Goal: Contribute content

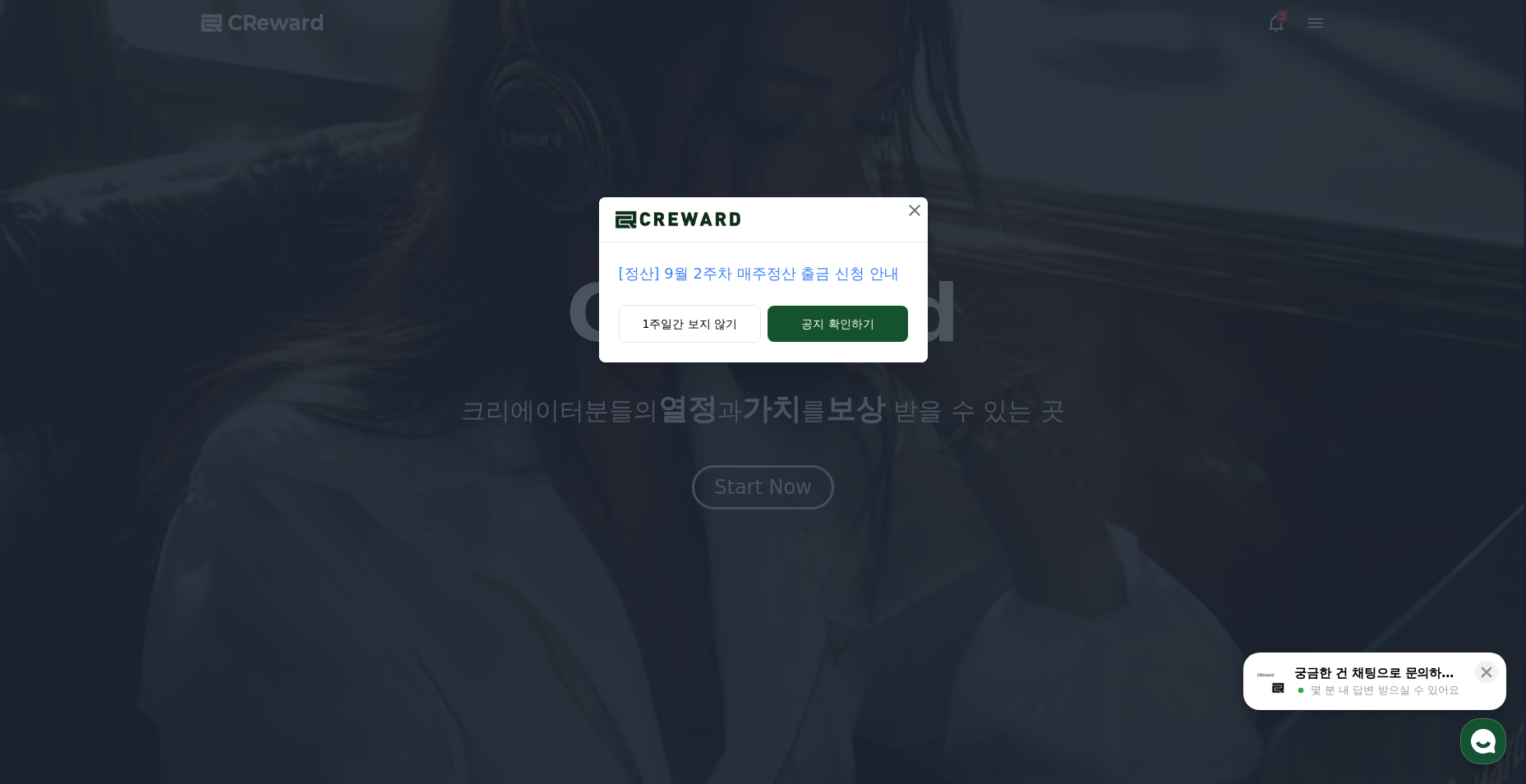
click at [705, 325] on button "1주일간 보지 않기" at bounding box center [690, 324] width 143 height 38
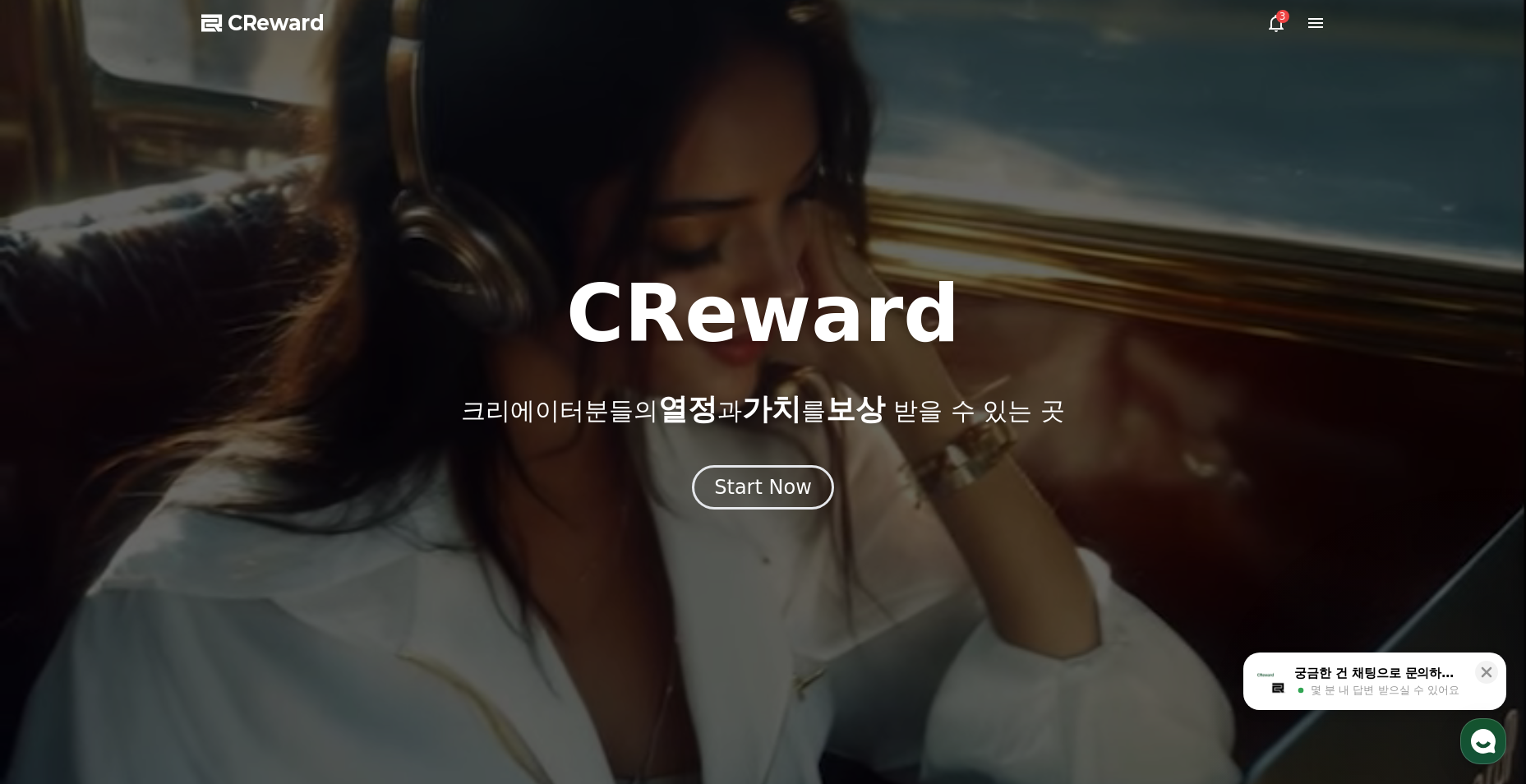
click at [776, 499] on div "Start Now" at bounding box center [763, 487] width 98 height 26
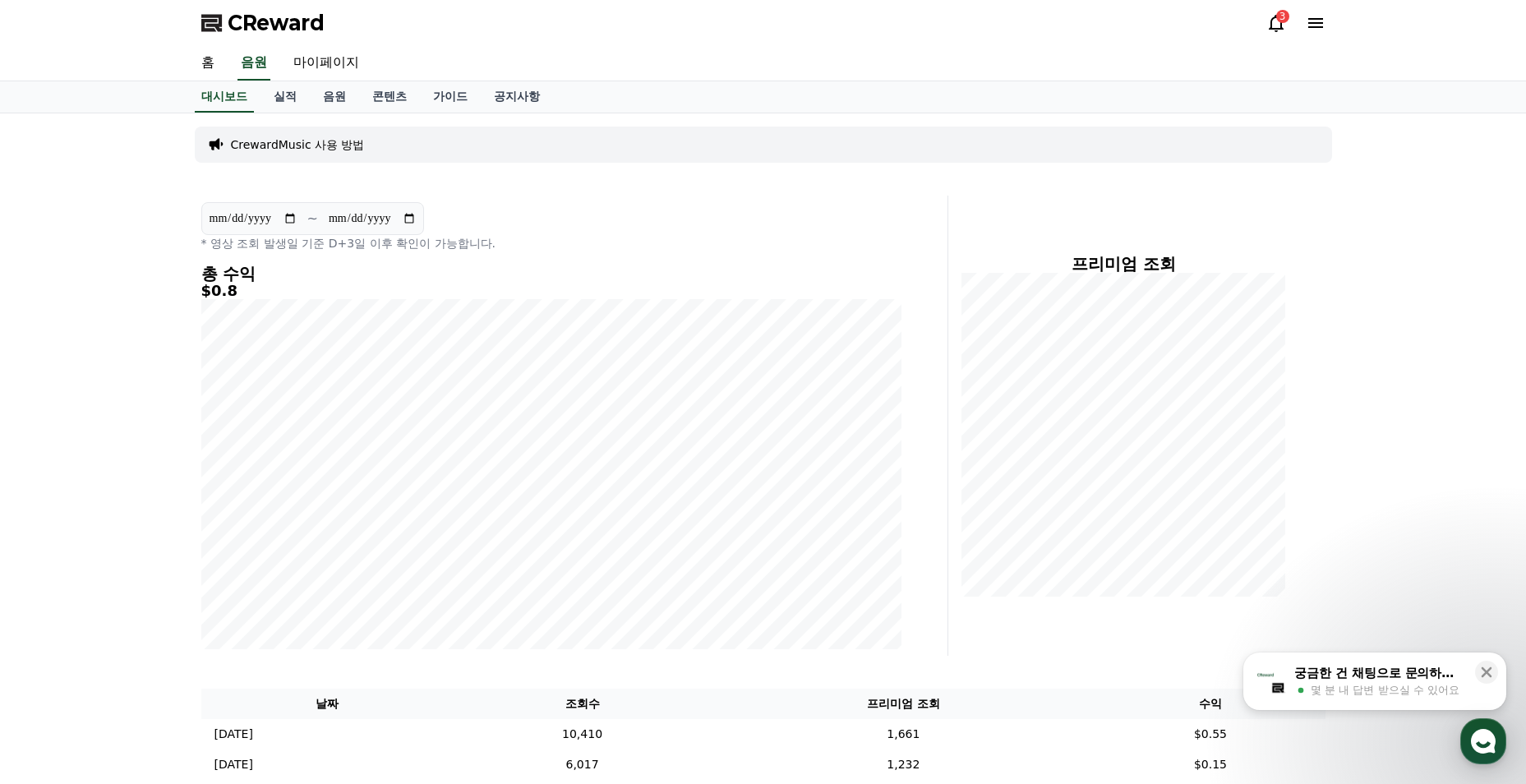
click at [1272, 22] on icon at bounding box center [1276, 22] width 20 height 20
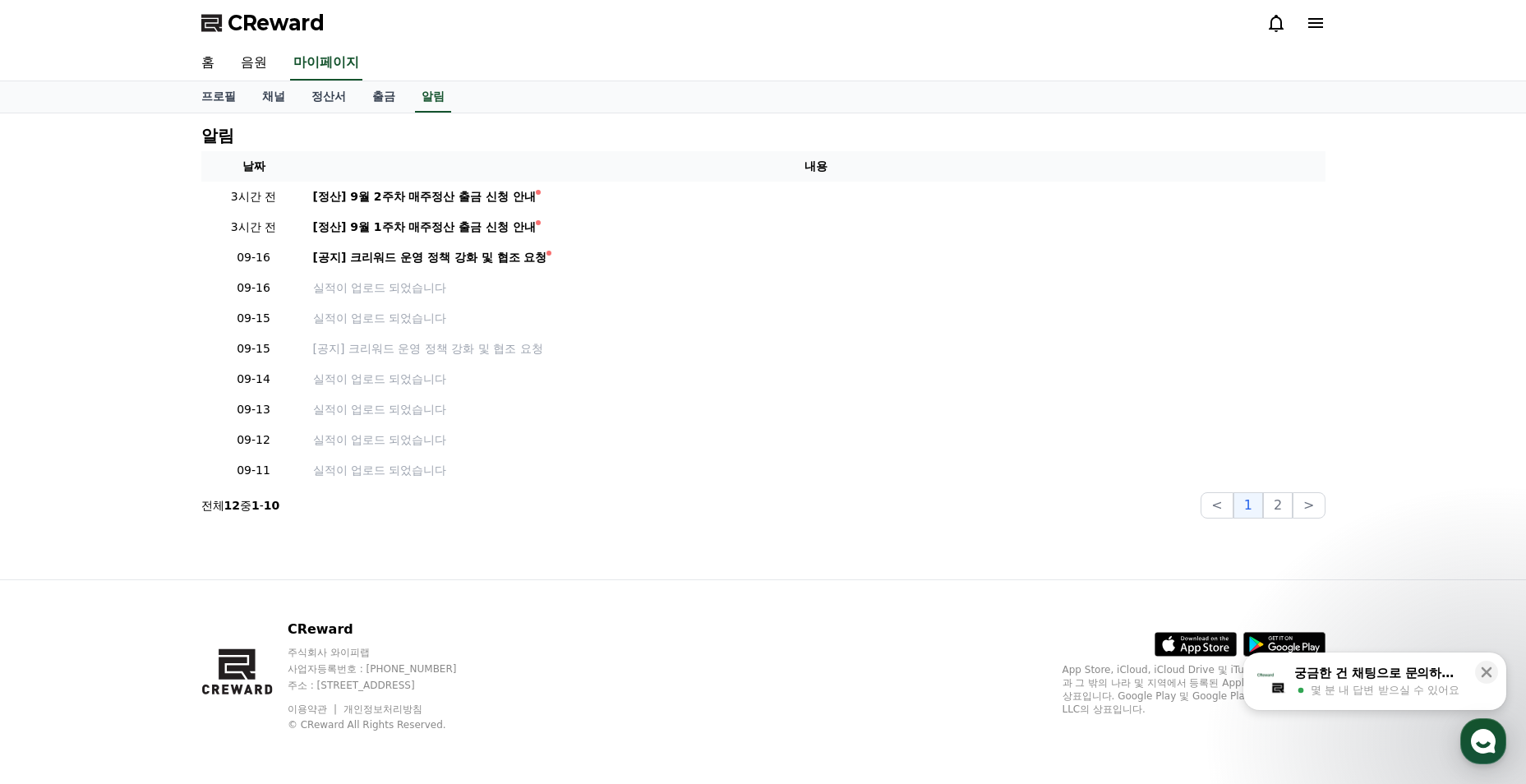
click at [558, 250] on link "[공지] 크리워드 운영 정책 강화 및 협조 요청" at bounding box center [816, 258] width 1006 height 17
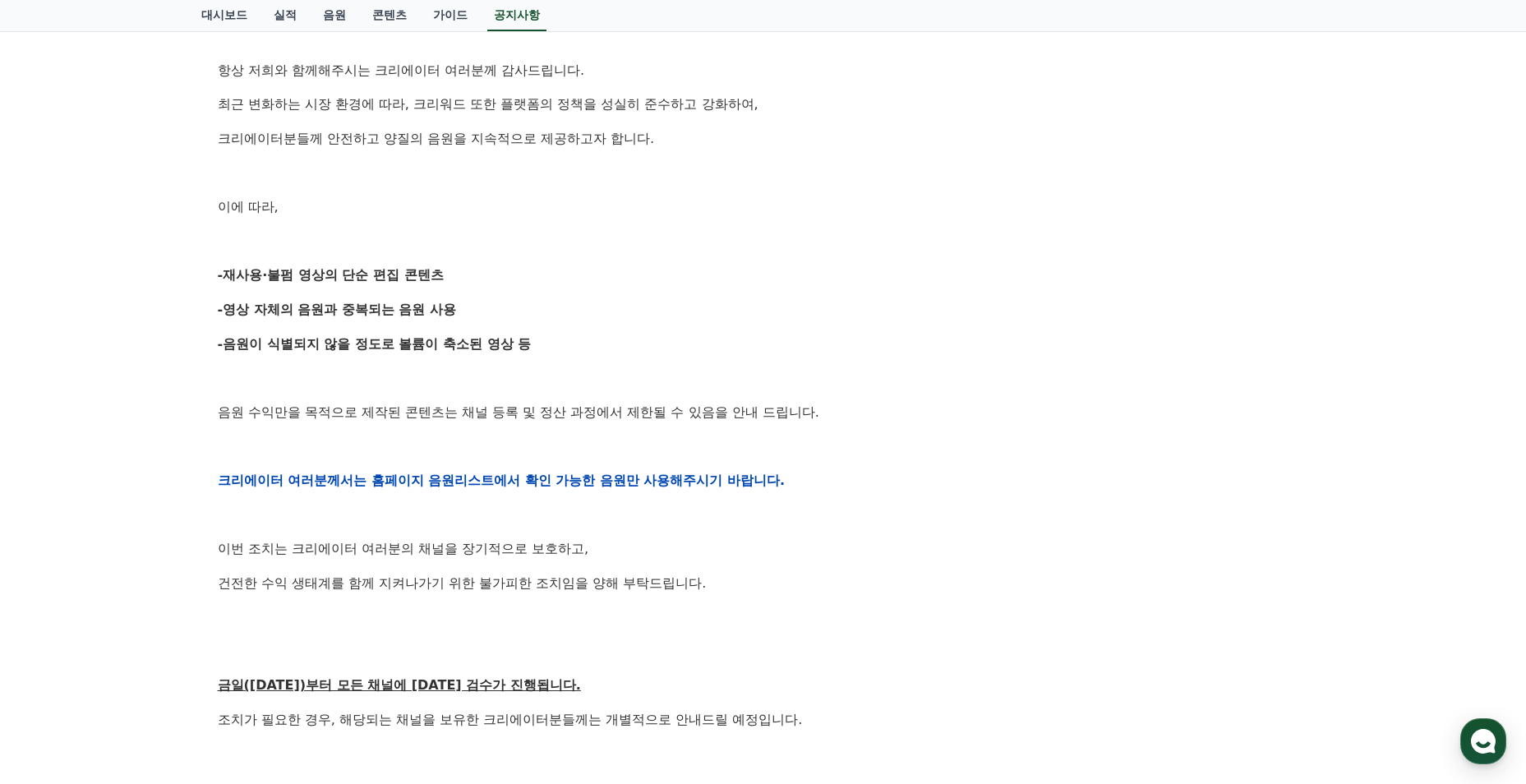
scroll to position [411, 0]
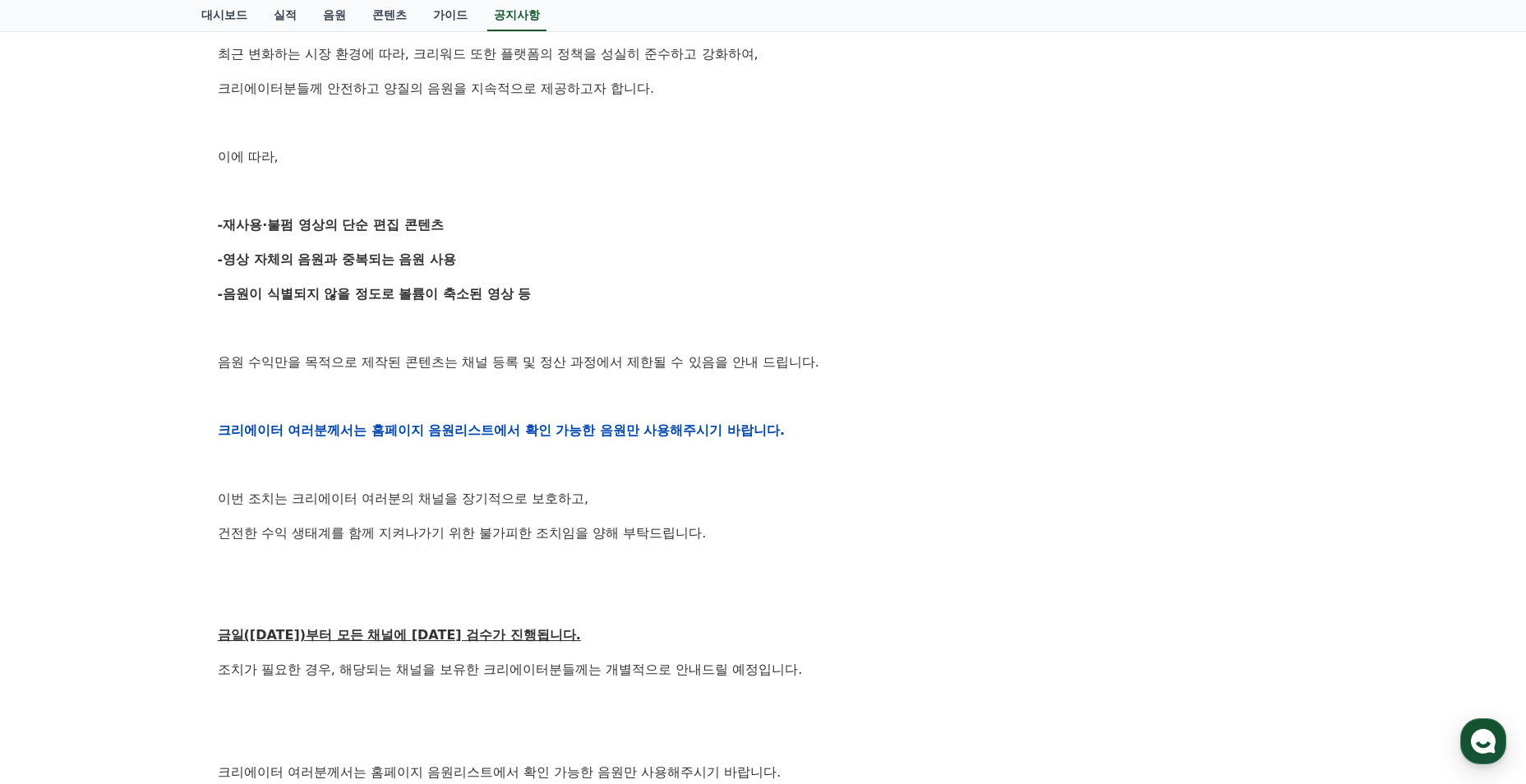
click at [662, 445] on div "안녕하세요, 크리워드입니다. 항상 저희와 함께해주시는 크리에이터 여러분께 감사드립니다. 최근 변화하는 시장 환경에 따라, 크리워드 또한 플랫폼…" at bounding box center [763, 430] width 1091 height 1046
click at [673, 434] on strong "크리에이터 여러분께서는 홈페이지 음원리스트에서 확인 가능한 음원만 사용해주시기 바랍니다." at bounding box center [502, 430] width 568 height 16
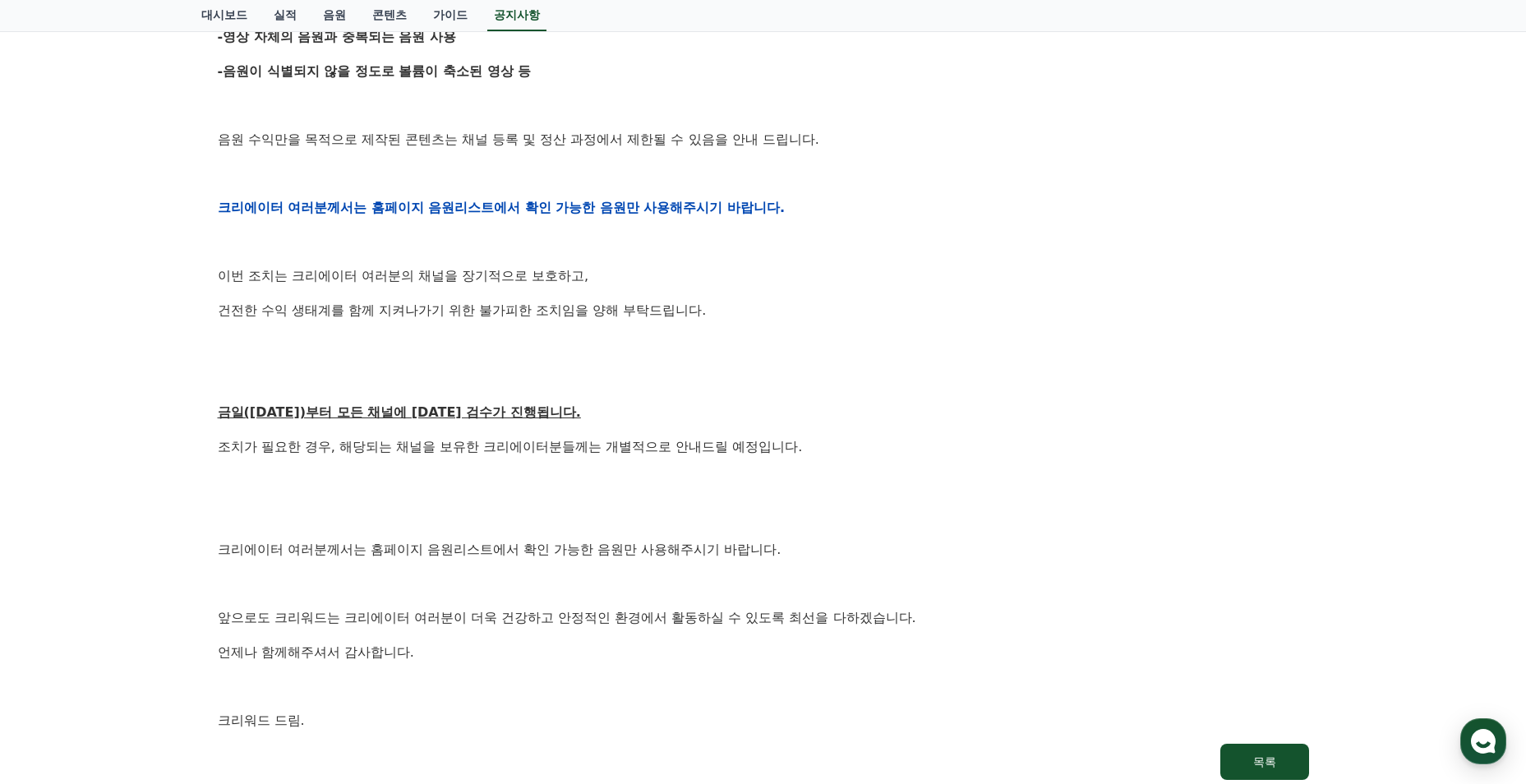
scroll to position [658, 0]
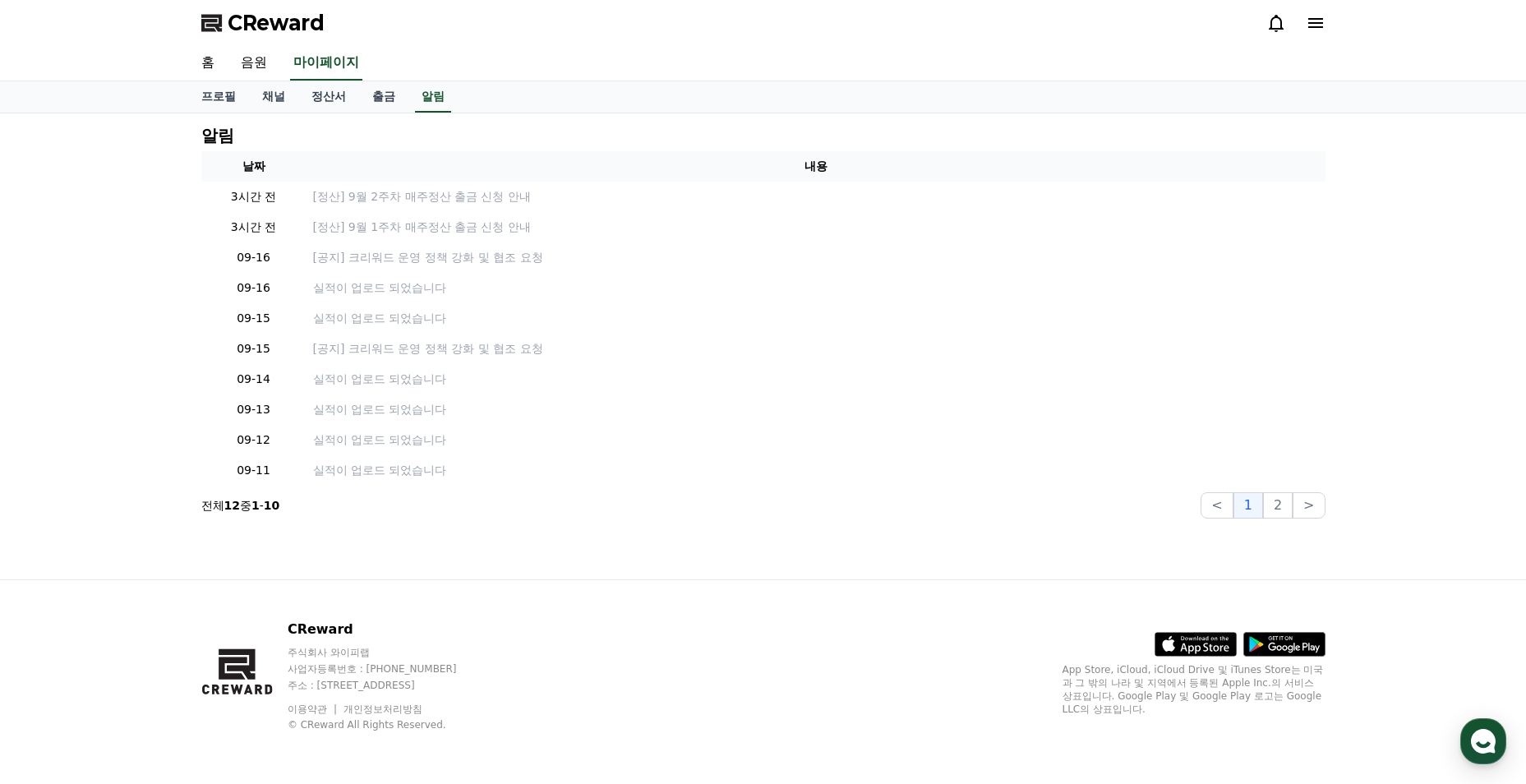
click at [258, 57] on link "음원" at bounding box center [254, 63] width 53 height 35
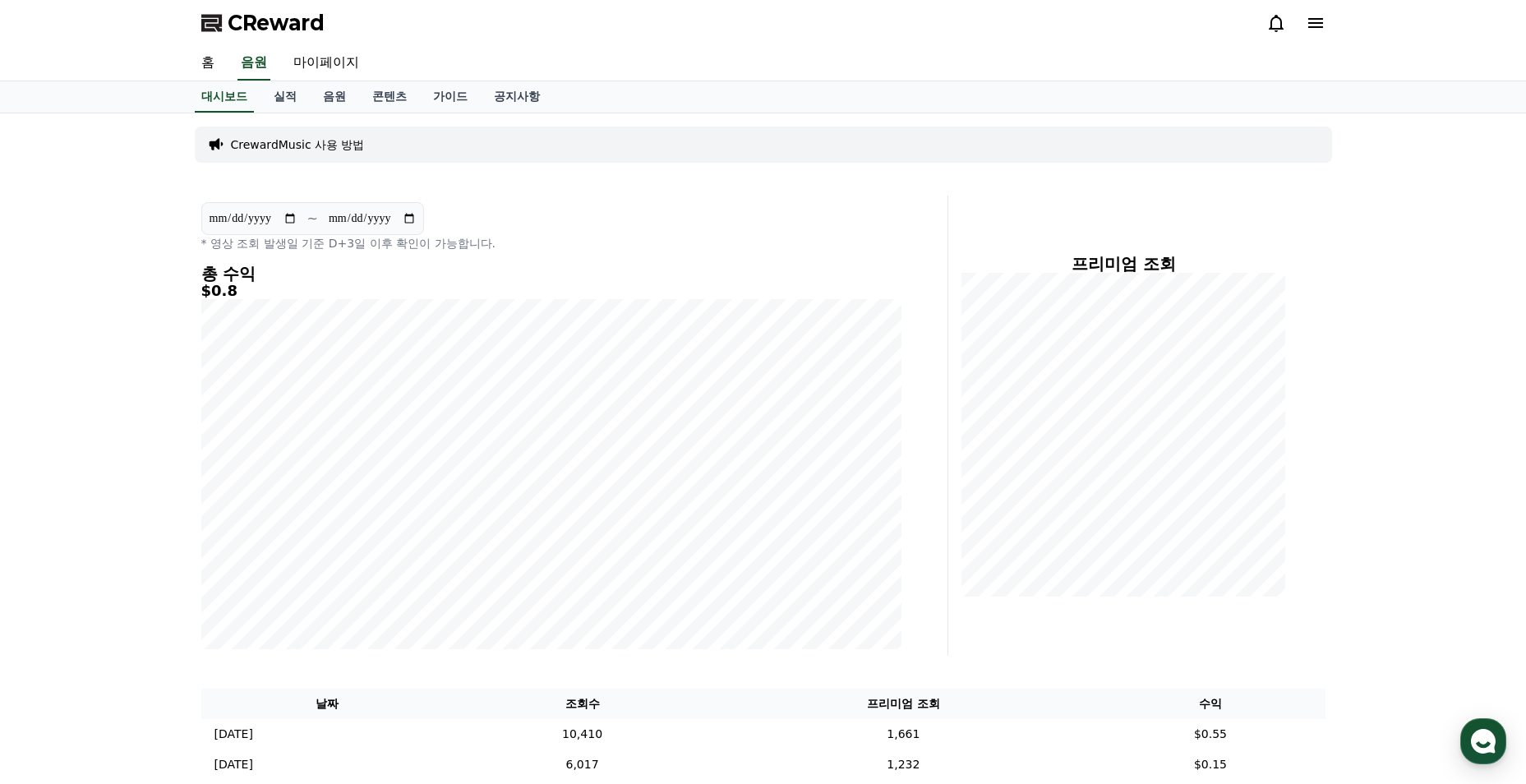
click at [385, 93] on link "콘텐츠" at bounding box center [390, 97] width 61 height 31
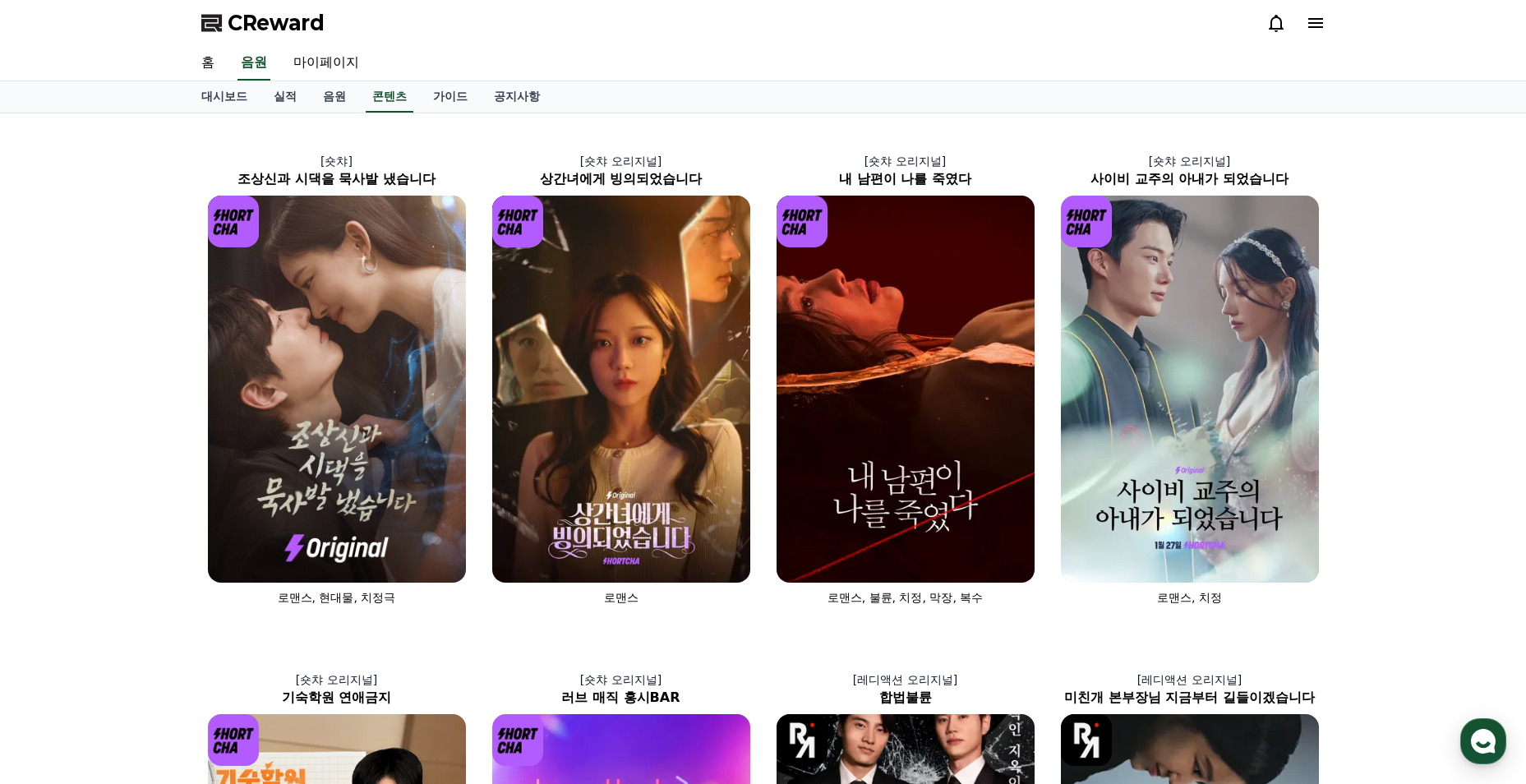
click at [330, 93] on link "음원" at bounding box center [334, 97] width 49 height 31
click at [392, 100] on link "콘텐츠" at bounding box center [390, 97] width 48 height 31
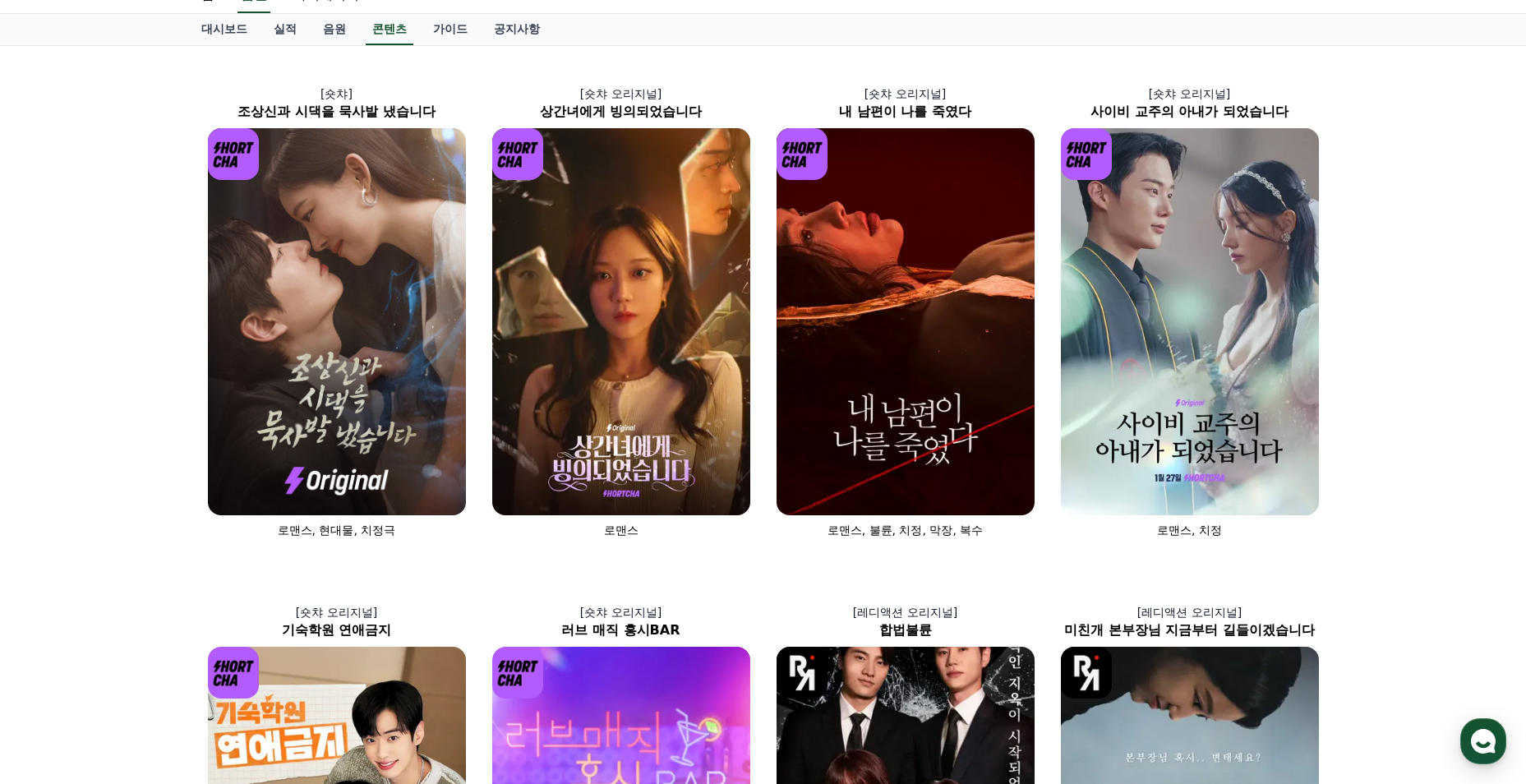
scroll to position [164, 0]
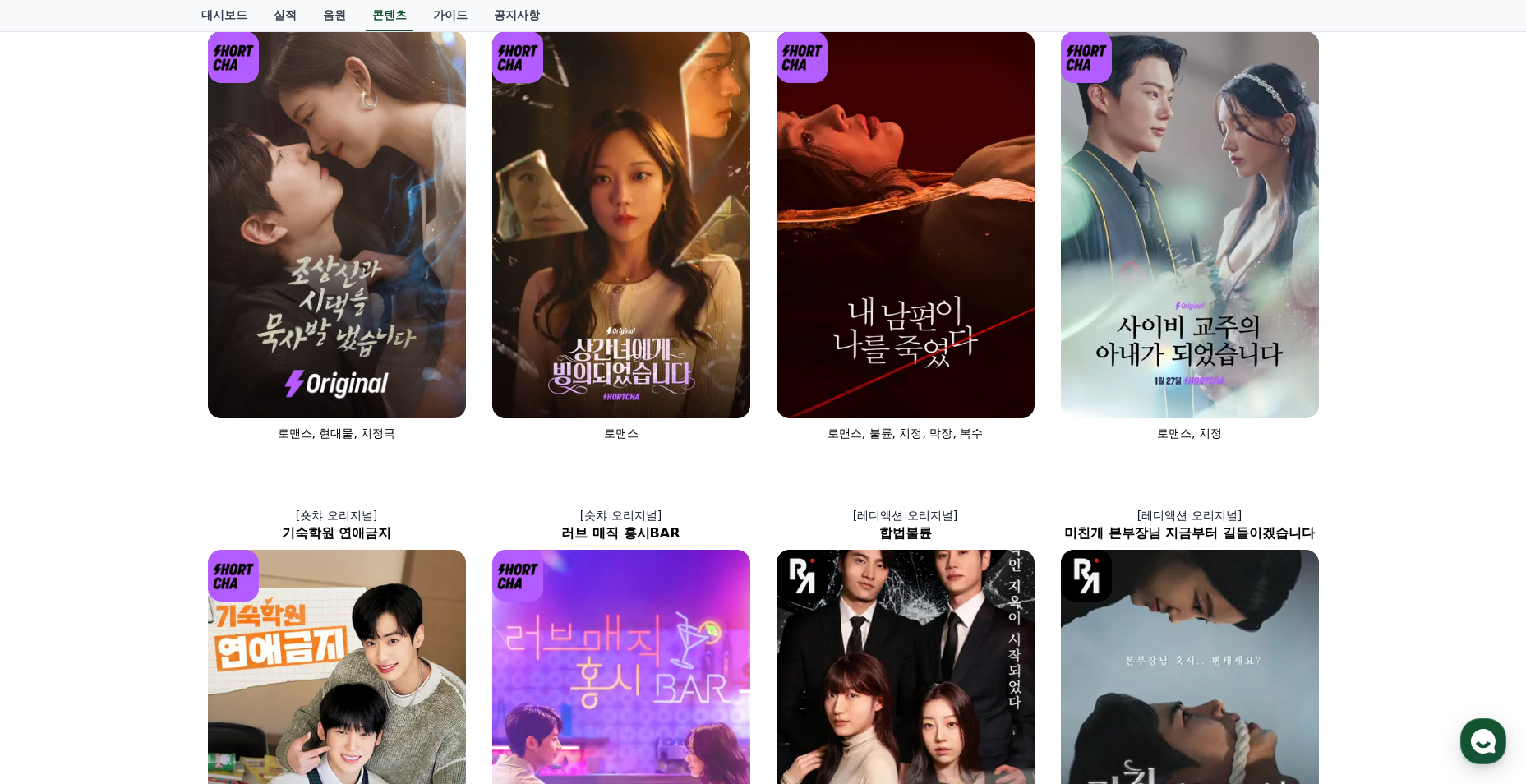
click at [683, 594] on img at bounding box center [621, 742] width 258 height 387
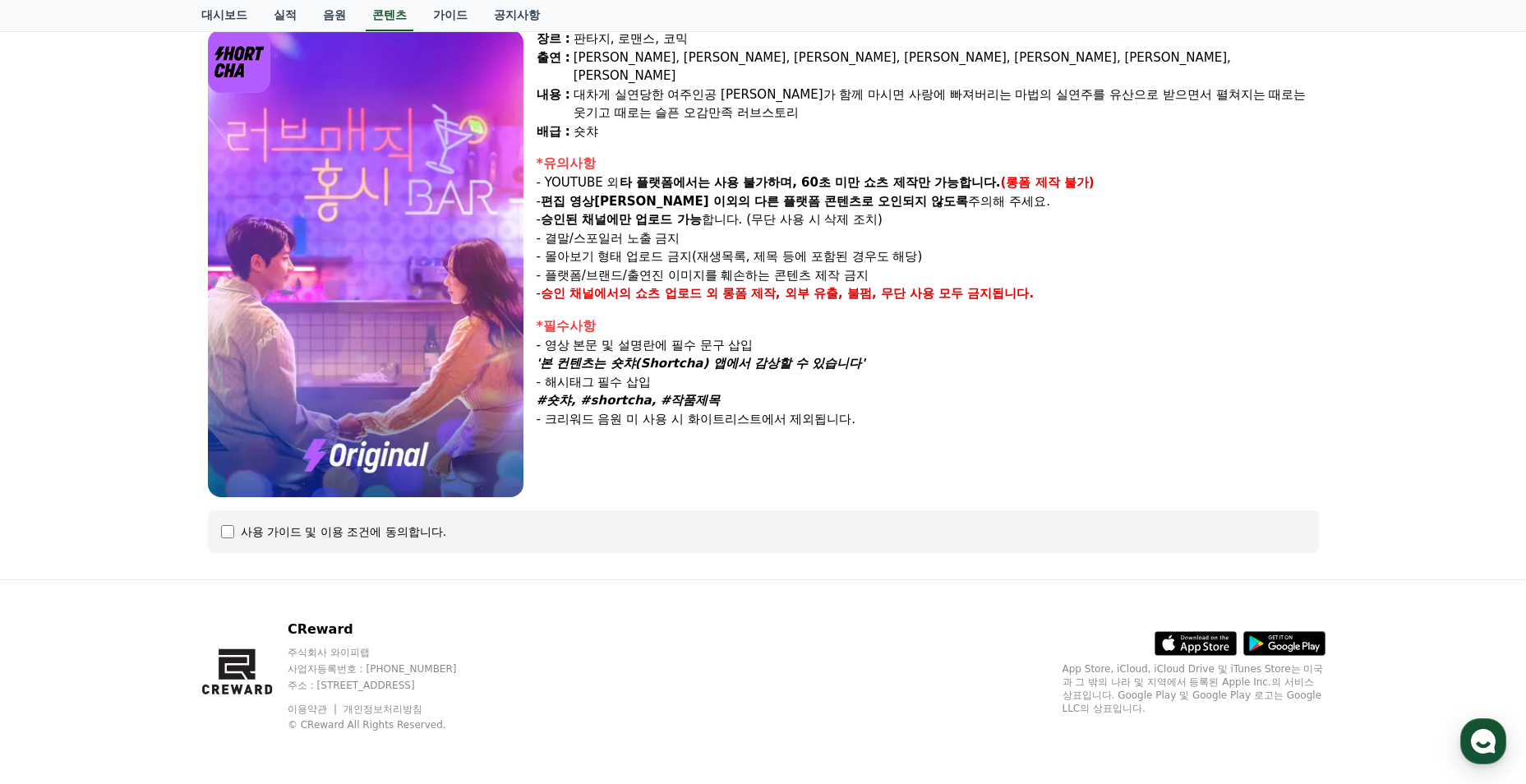
select select
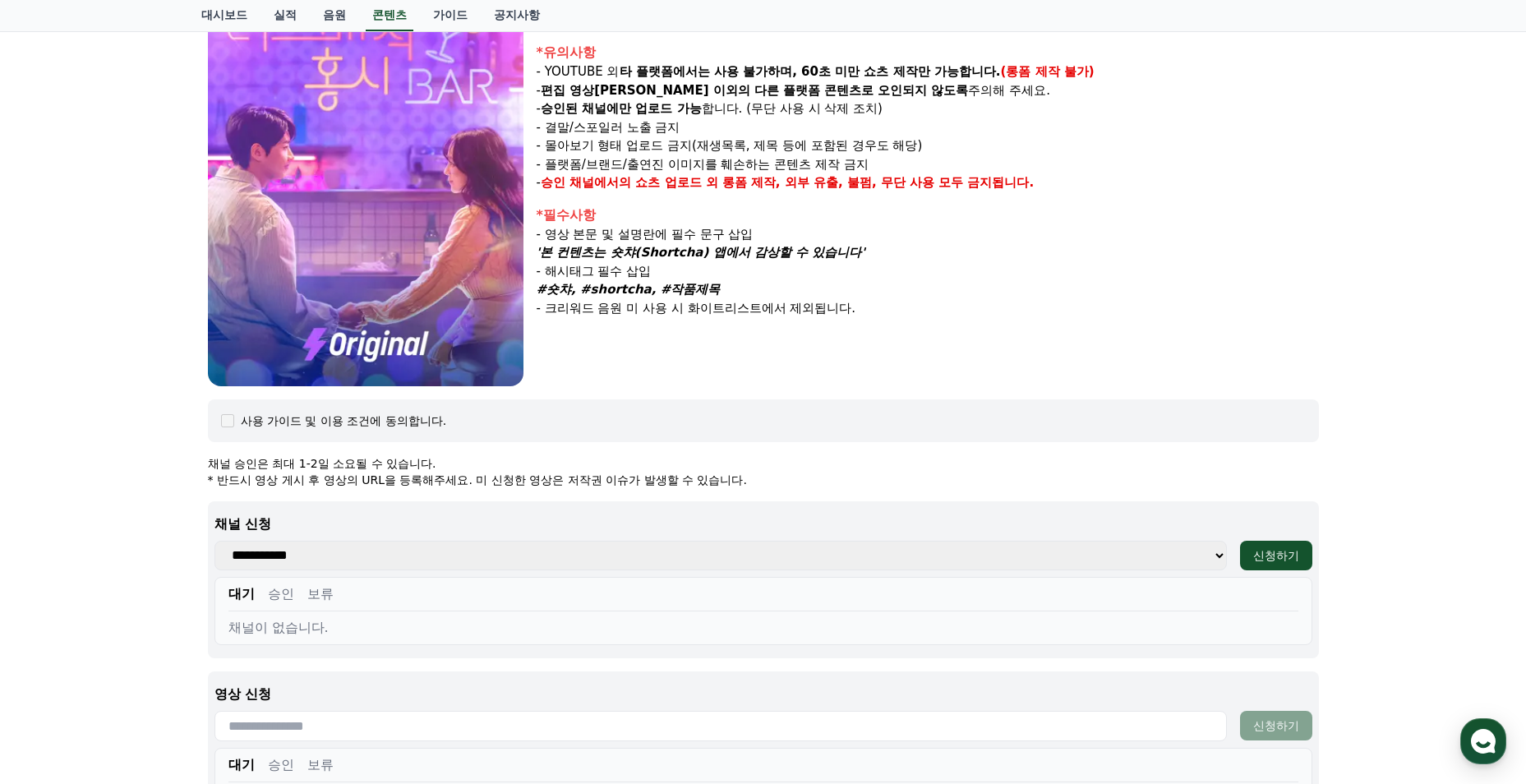
scroll to position [557, 0]
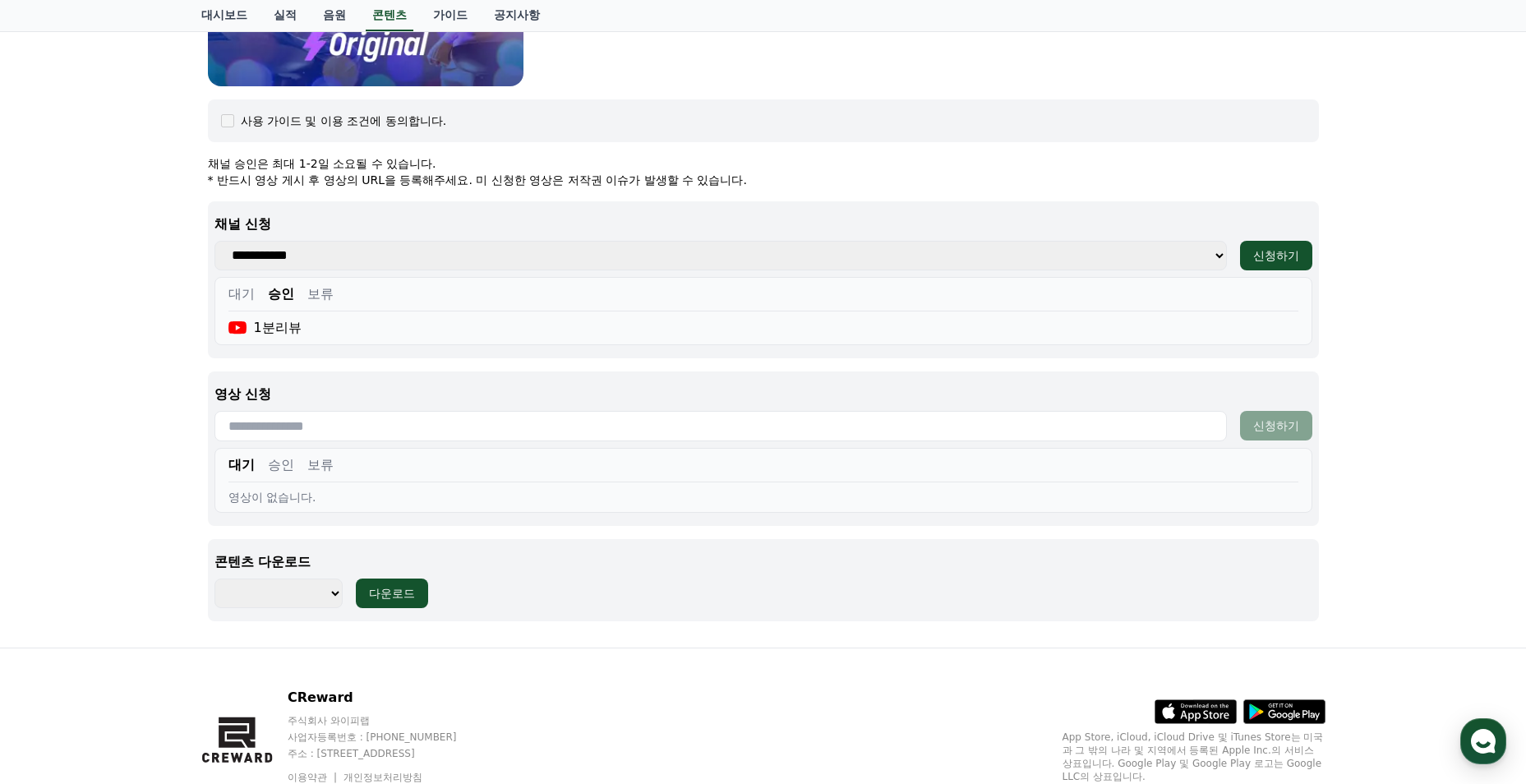
click at [780, 447] on div "대기 승인 보류 영상이 없습니다." at bounding box center [763, 479] width 1098 height 65
click at [806, 436] on input "text" at bounding box center [721, 426] width 1013 height 30
paste input "**********"
type input "**********"
click at [1277, 425] on div "신청하기" at bounding box center [1276, 425] width 46 height 16
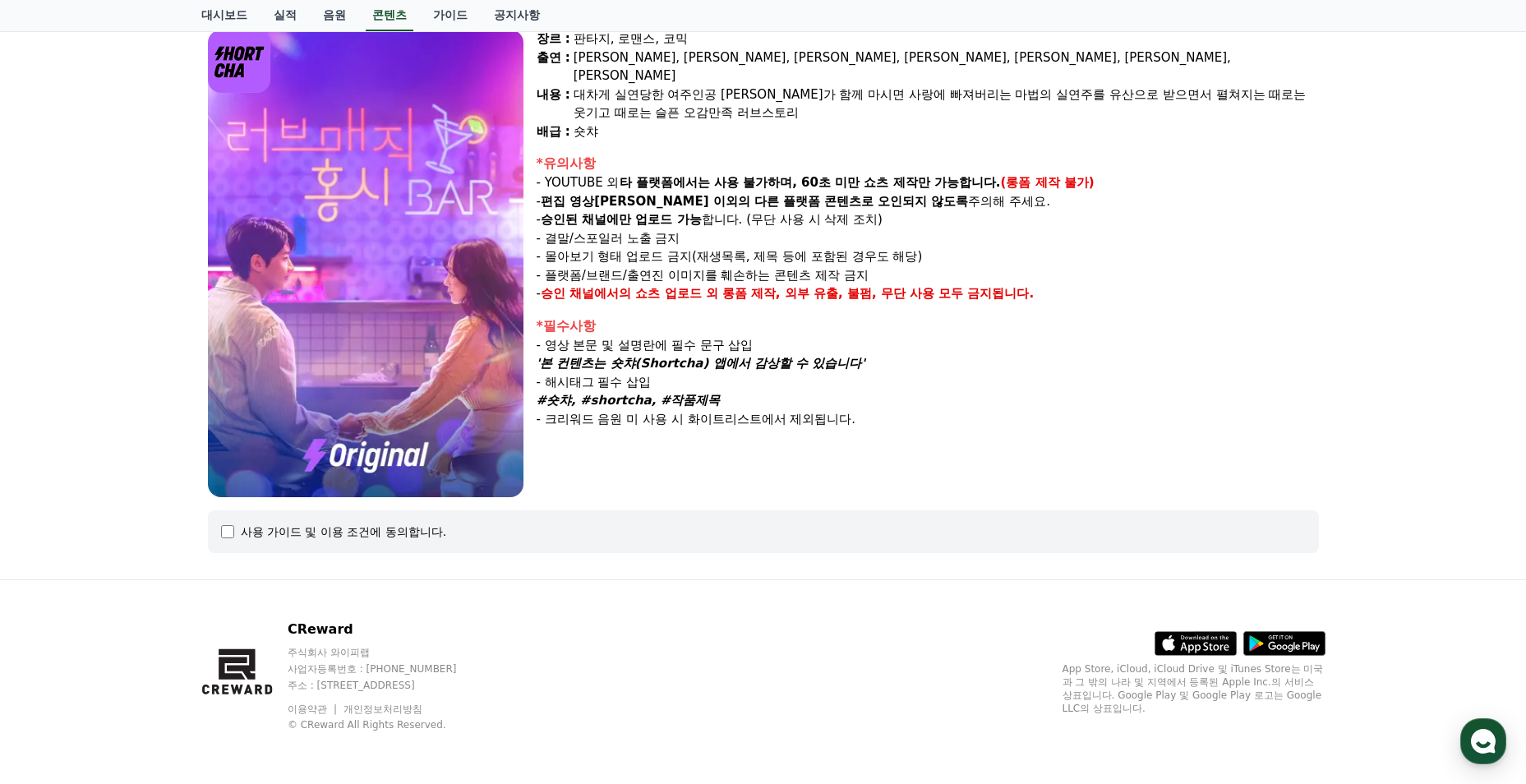
select select
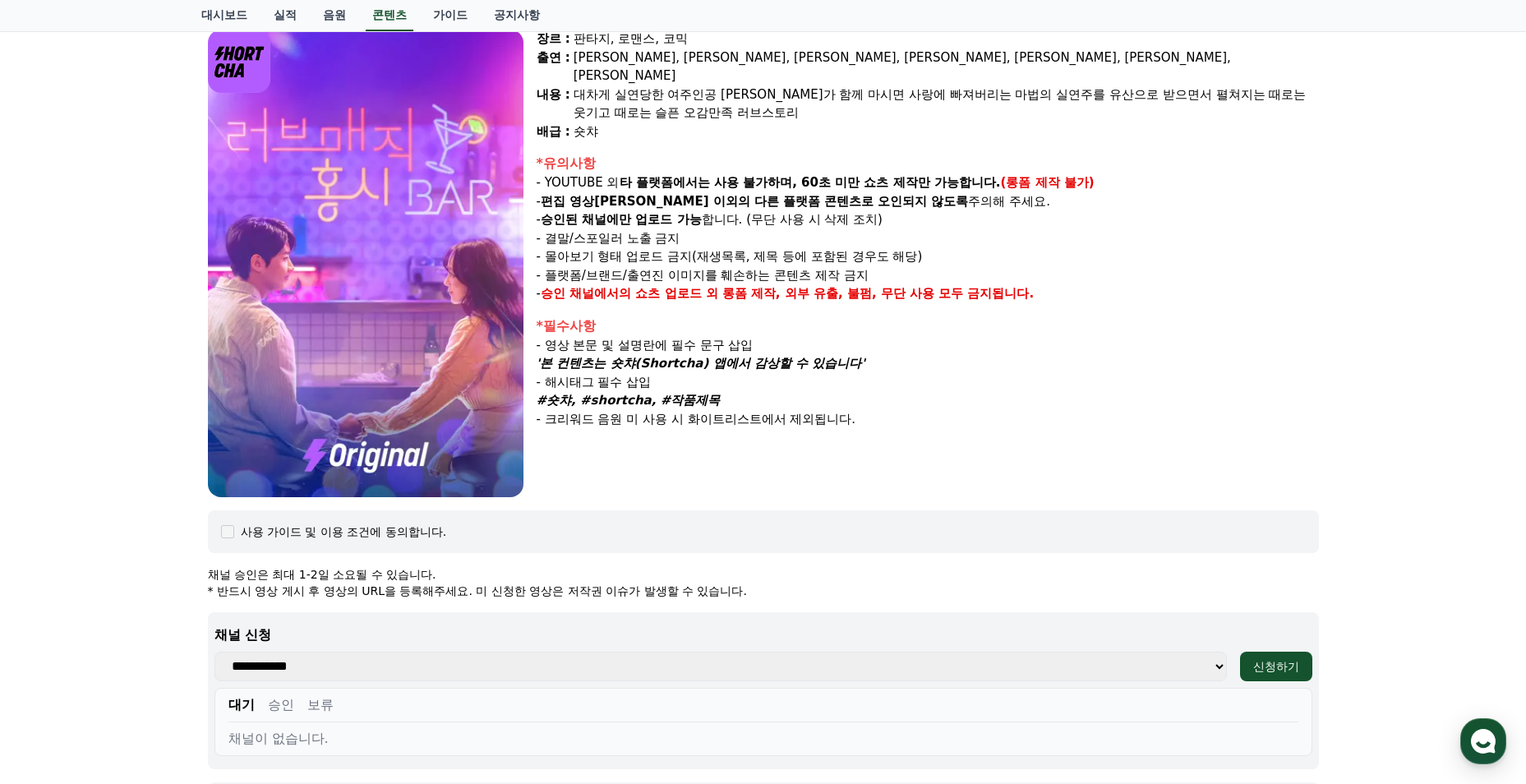
scroll to position [475, 0]
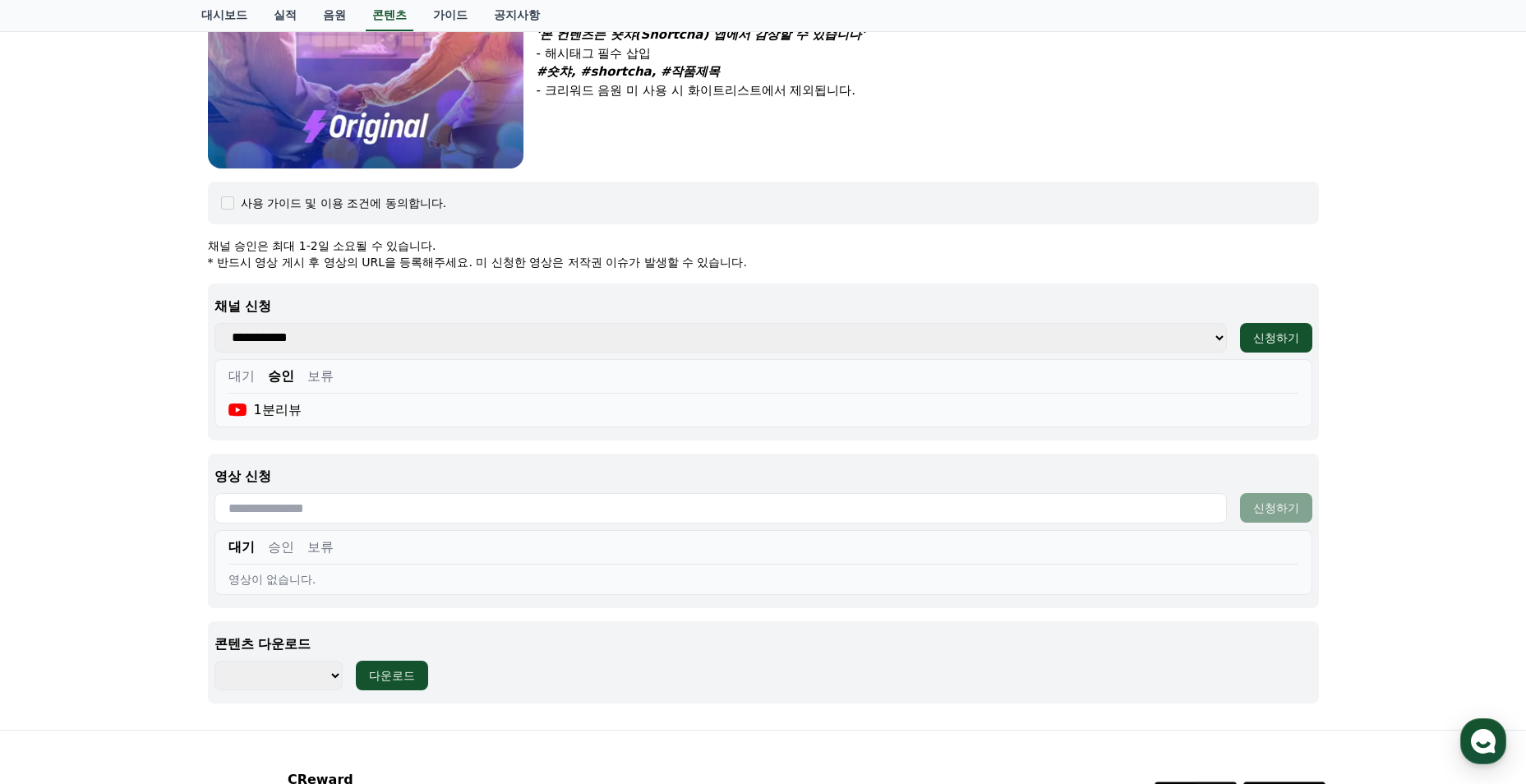
click at [274, 549] on button "승인" at bounding box center [281, 547] width 26 height 20
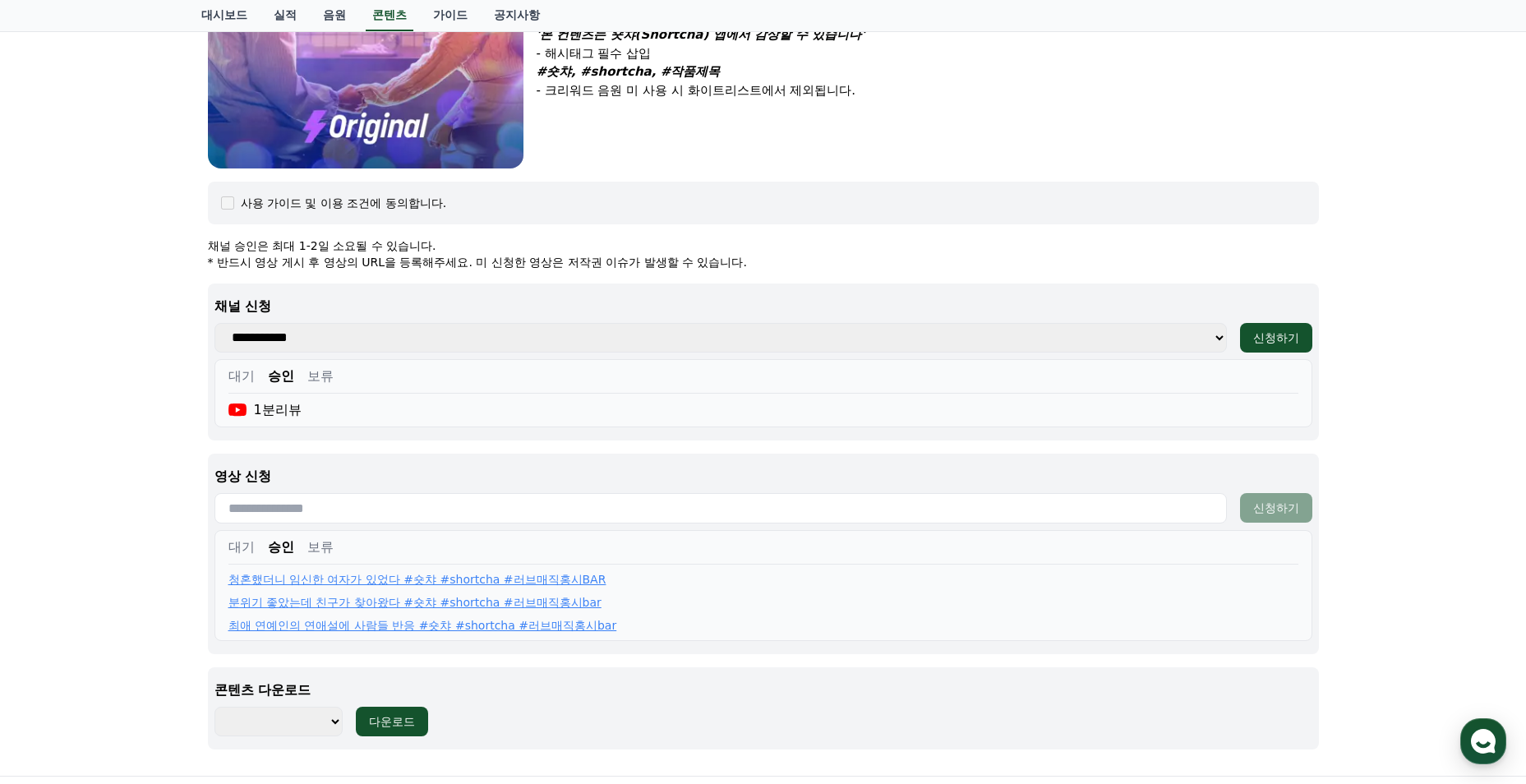
click at [319, 536] on div "대기 승인 보류 청혼했더니 임신한 여자가 있었다 #숏챠 #shortcha #러브매직홍시BAR 분위기 좋았는데 친구가 찾아왔다 #숏챠 #shor…" at bounding box center [763, 585] width 1098 height 111
click at [317, 543] on button "보류" at bounding box center [320, 547] width 26 height 20
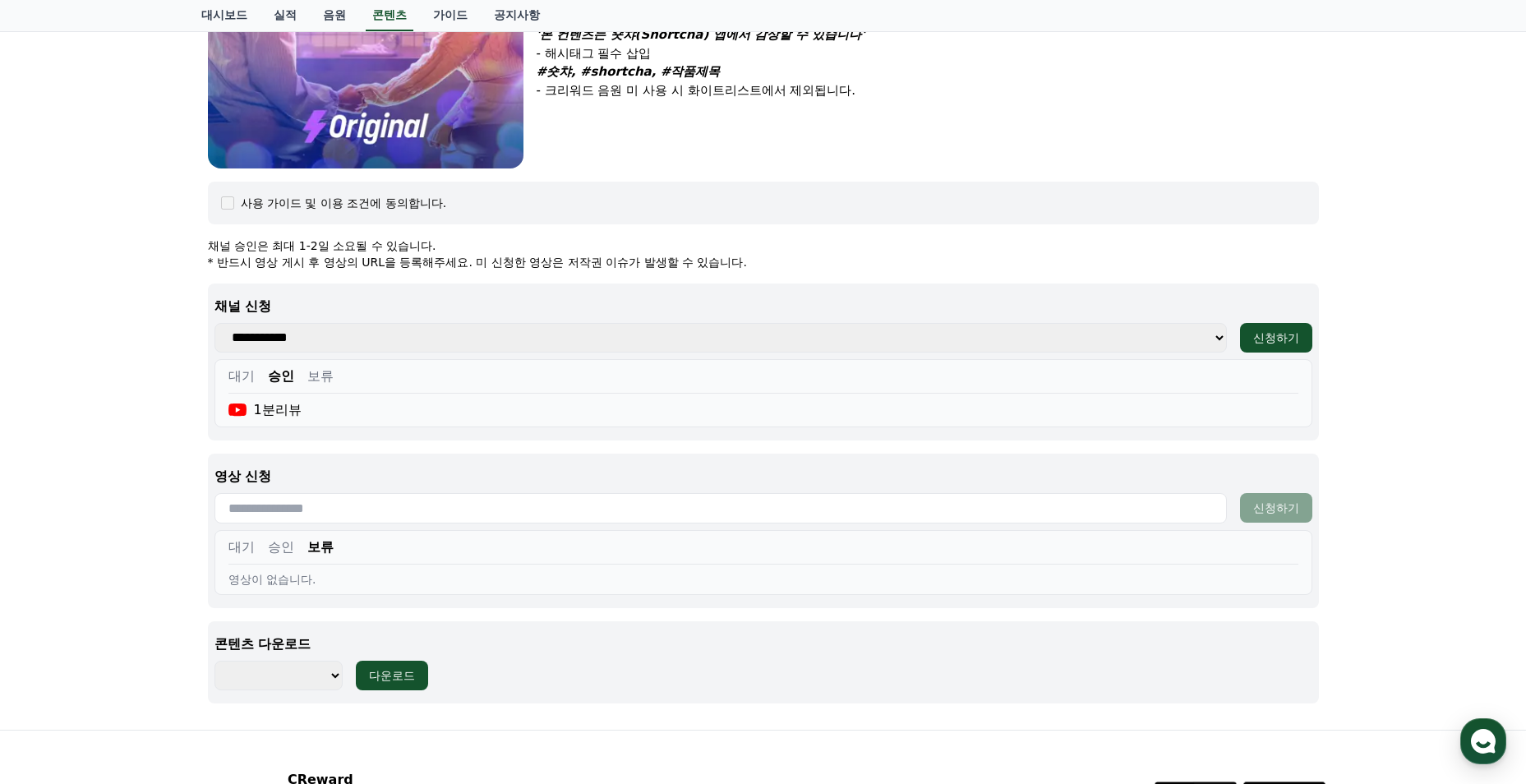
click at [284, 548] on button "승인" at bounding box center [281, 547] width 26 height 20
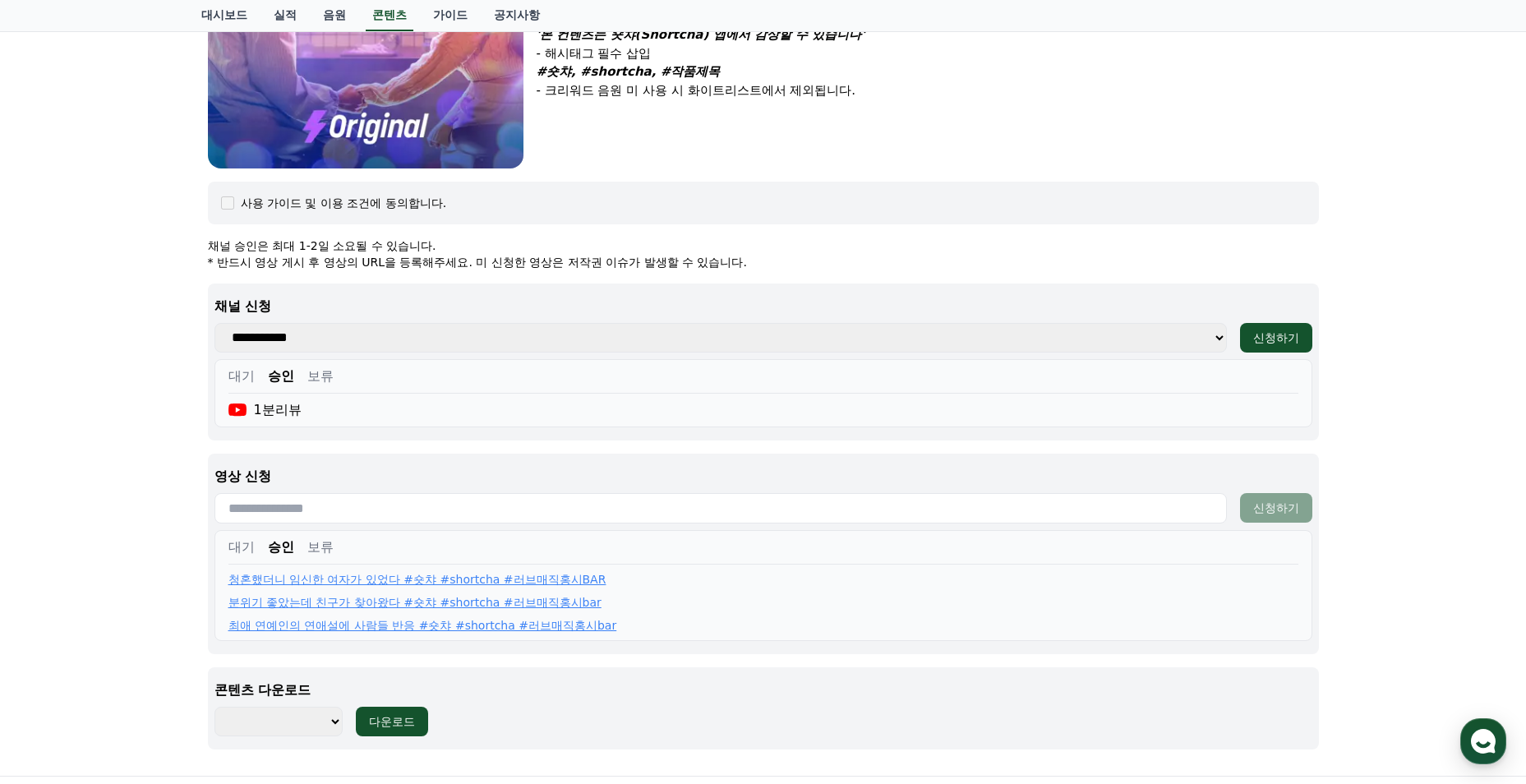
scroll to position [164, 0]
